Goal: Transaction & Acquisition: Purchase product/service

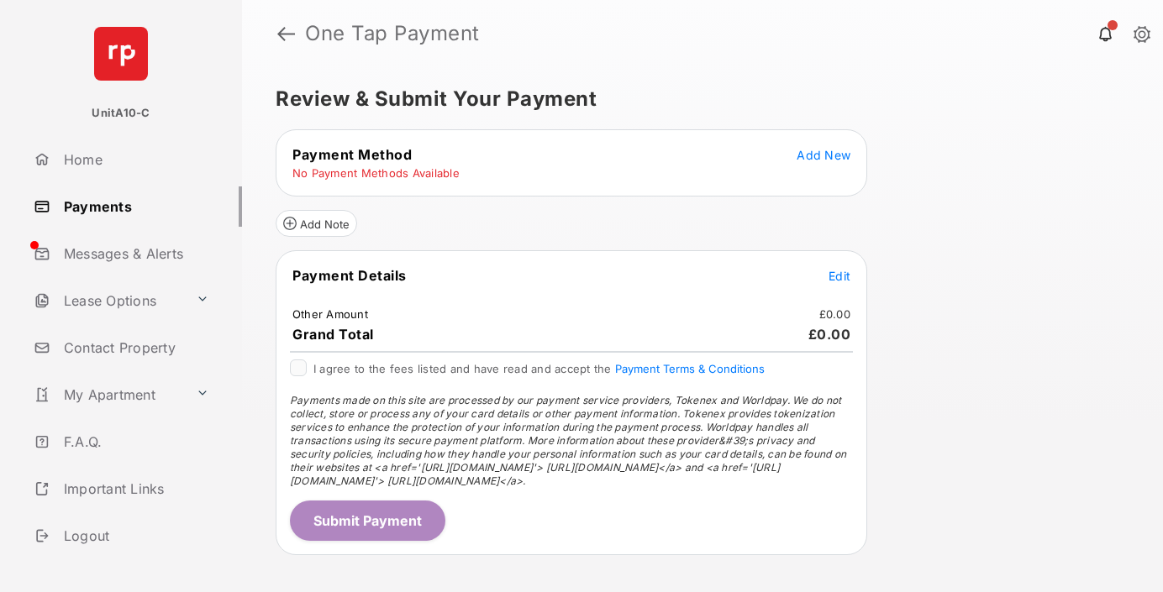
click at [823, 155] on span "Add New" at bounding box center [824, 155] width 54 height 14
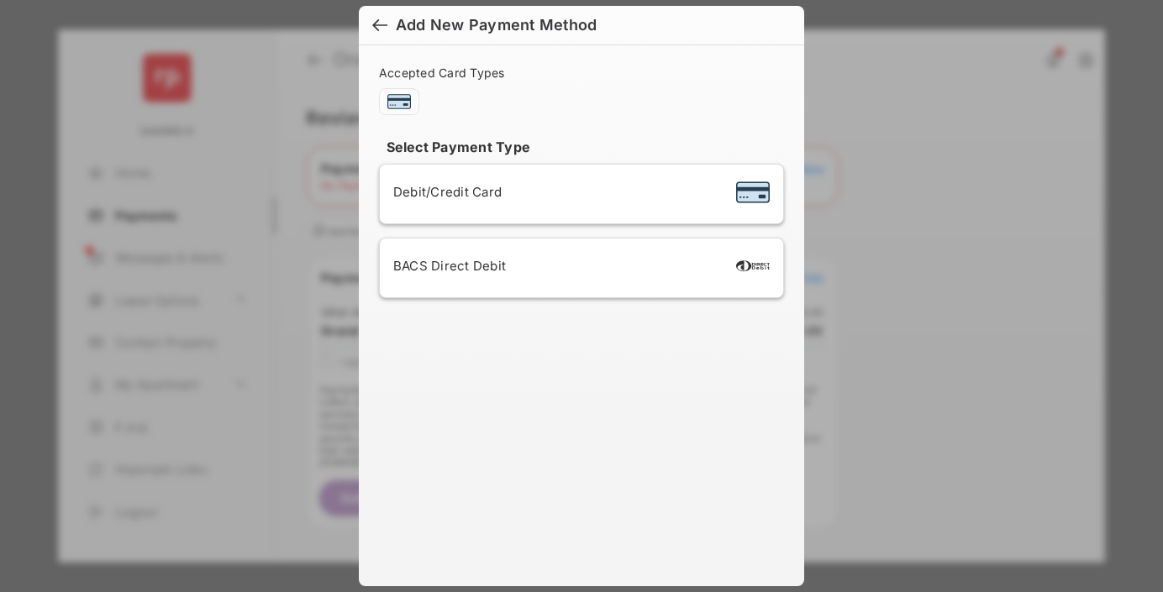
click at [443, 192] on span "Debit/Credit Card" at bounding box center [447, 192] width 108 height 16
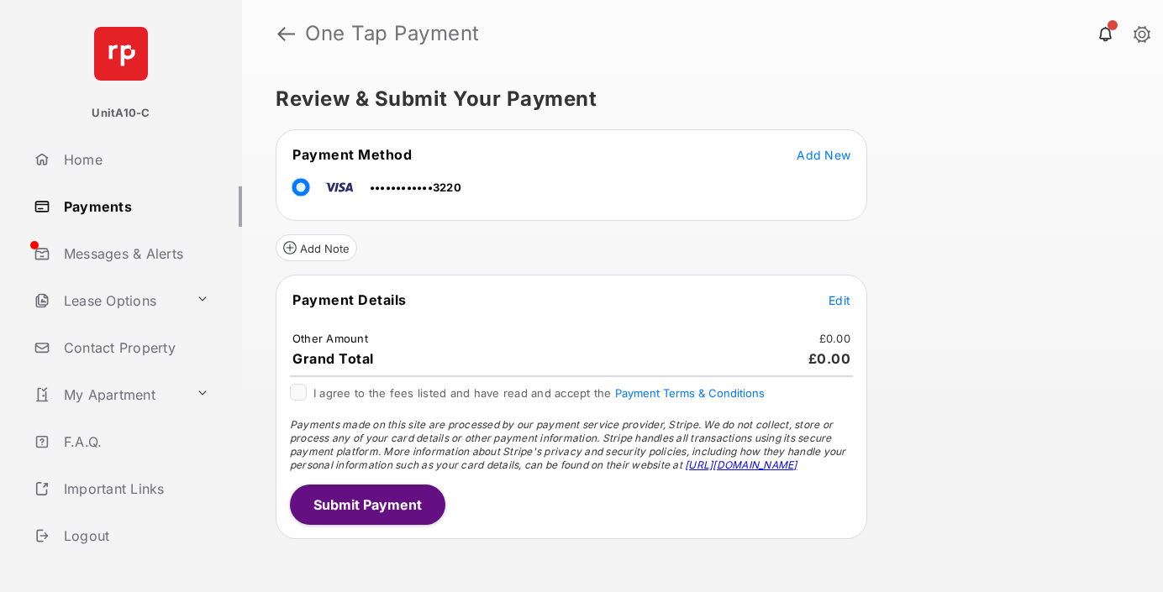
click at [839, 300] on span "Edit" at bounding box center [839, 300] width 22 height 14
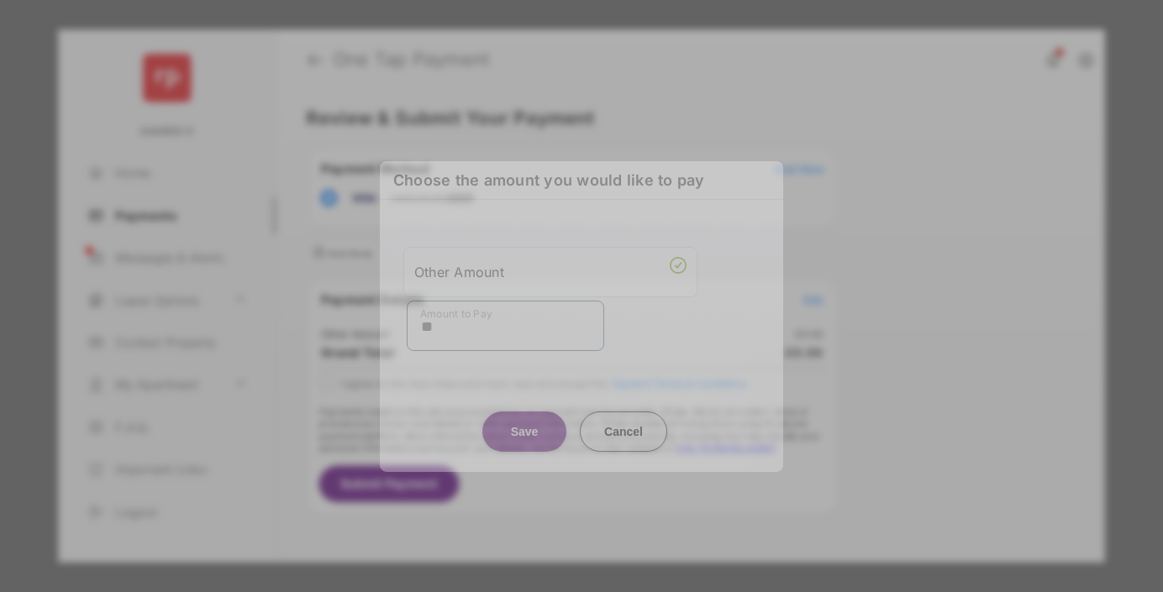
type input "**"
click at [524, 418] on button "Save" at bounding box center [524, 431] width 84 height 40
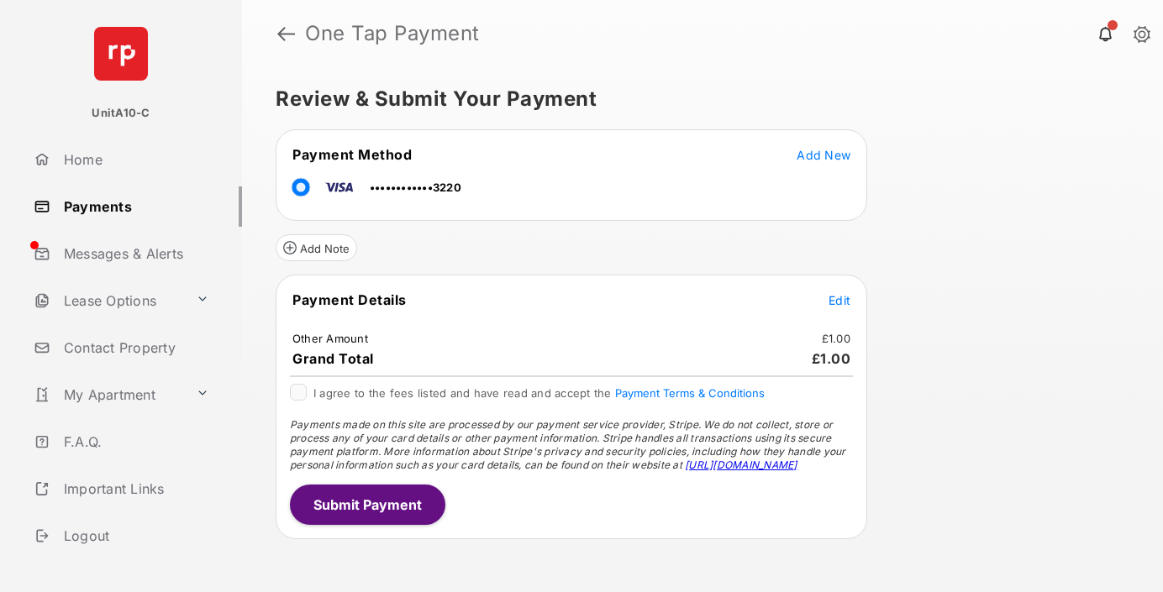
click at [366, 504] on button "Submit Payment" at bounding box center [367, 505] width 155 height 40
